Goal: Information Seeking & Learning: Learn about a topic

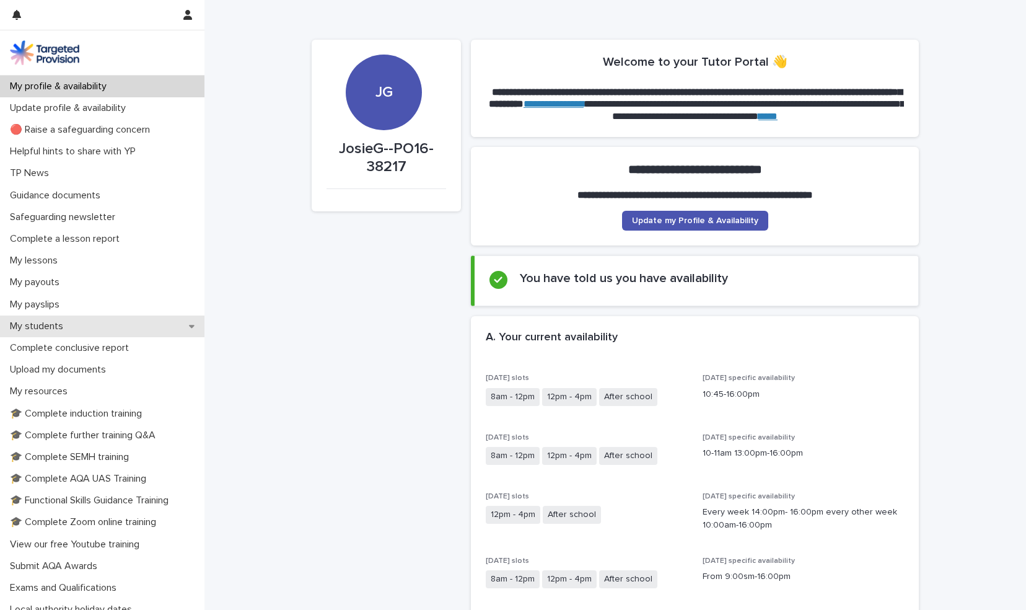
click at [52, 318] on div "My students" at bounding box center [102, 326] width 204 height 22
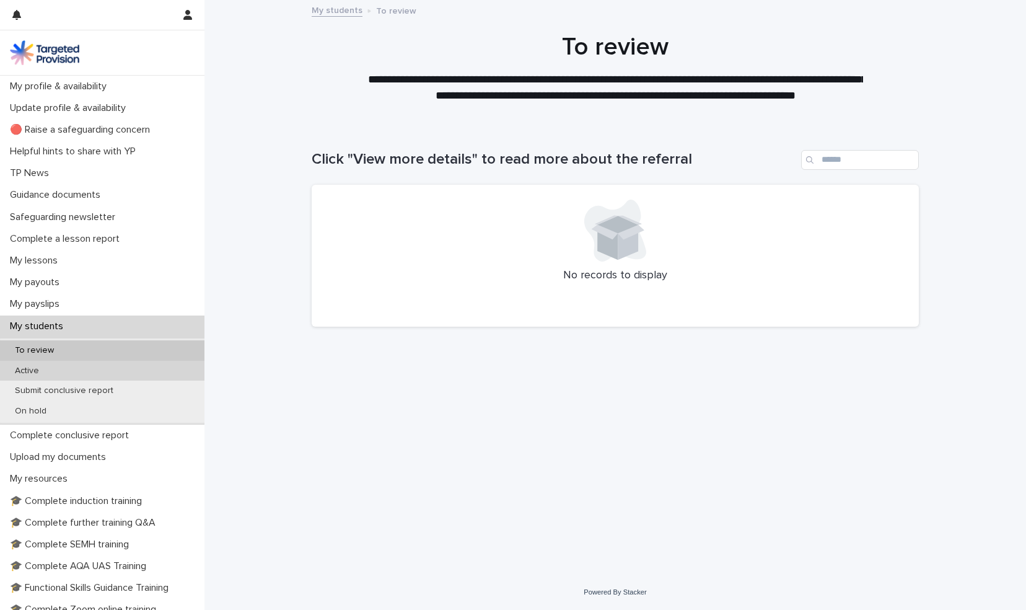
click at [33, 365] on p "Active" at bounding box center [27, 370] width 44 height 11
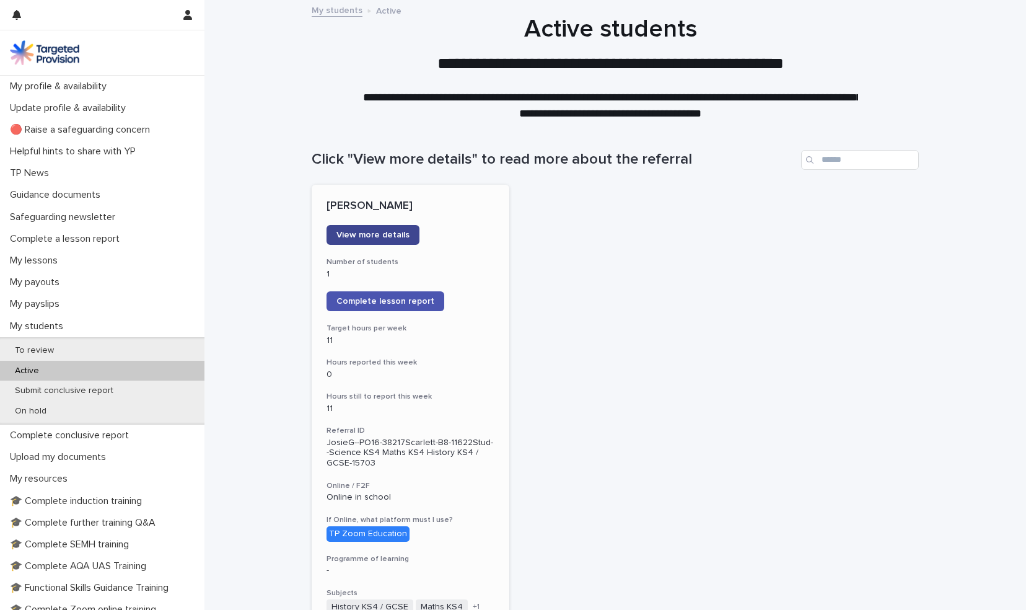
click at [358, 227] on link "View more details" at bounding box center [372, 235] width 93 height 20
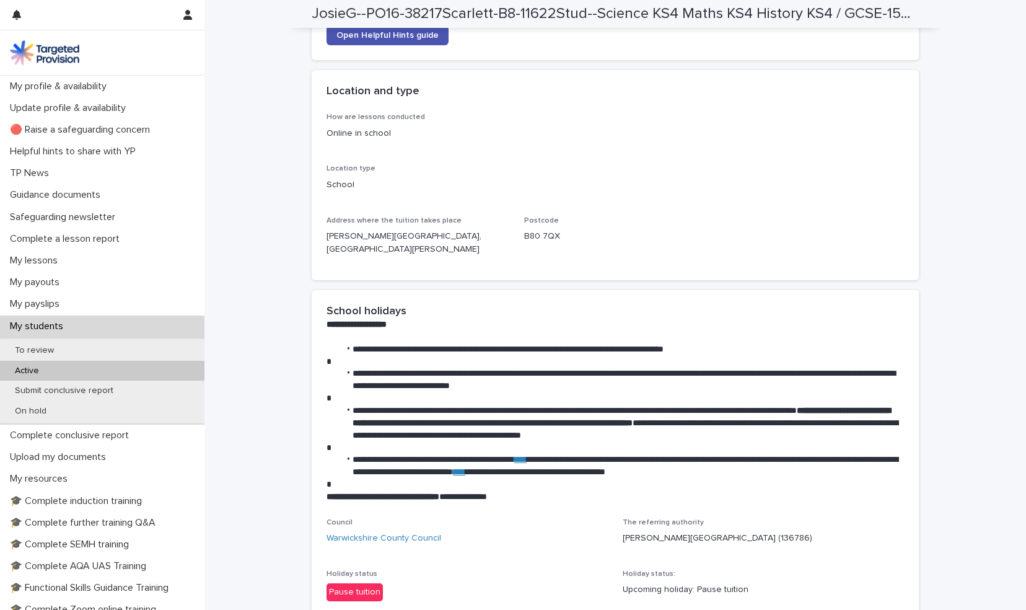
scroll to position [1309, 0]
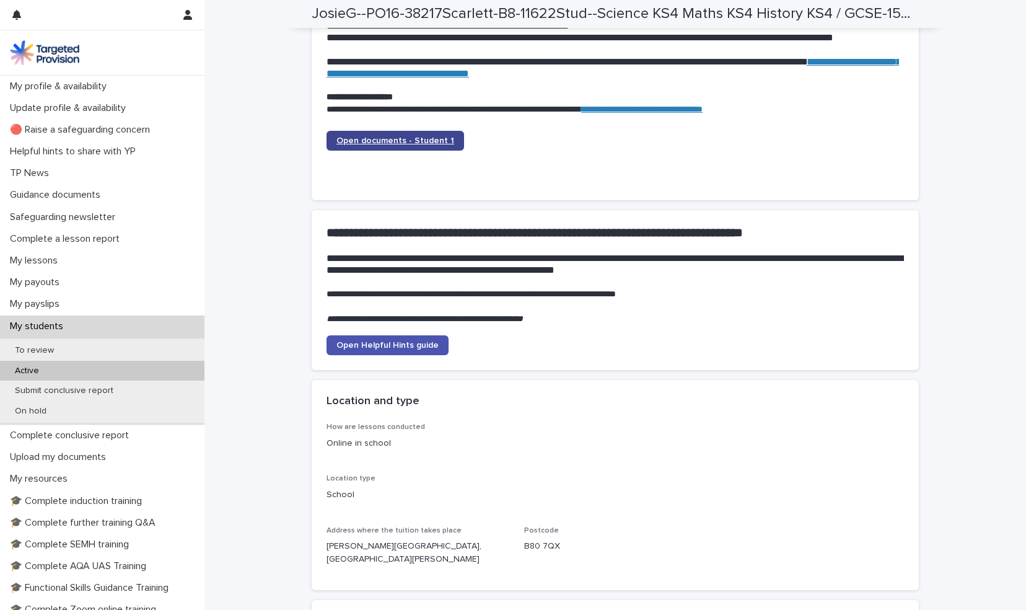
click at [375, 147] on link "Open documents - Student 1" at bounding box center [395, 141] width 138 height 20
